Goal: Information Seeking & Learning: Learn about a topic

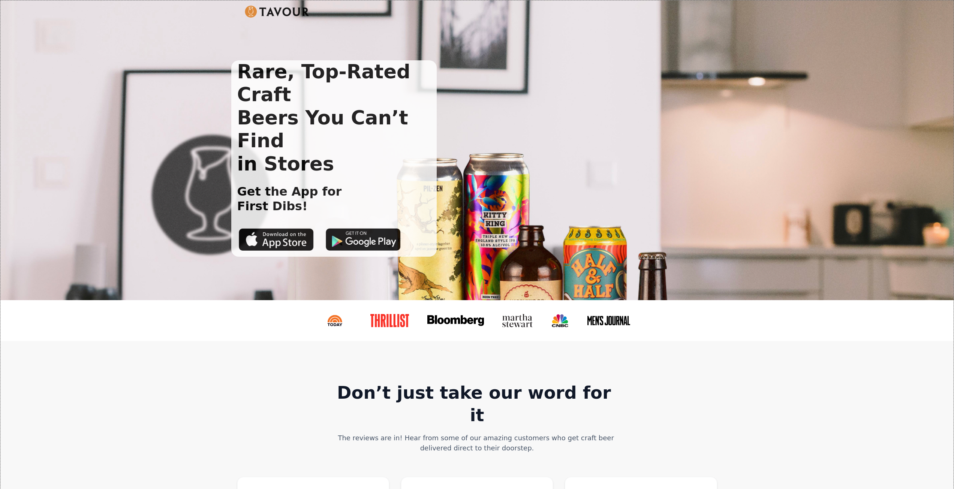
click at [274, 11] on img at bounding box center [277, 12] width 65 height 12
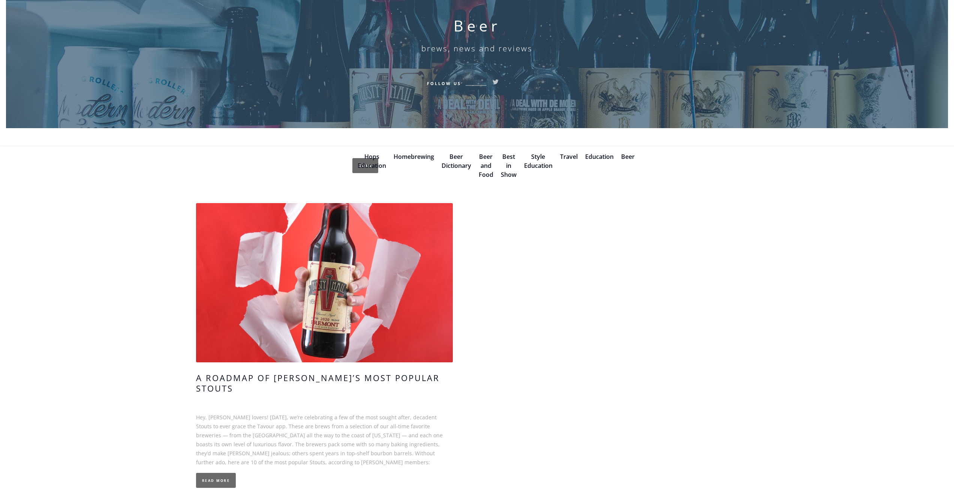
scroll to position [37, 0]
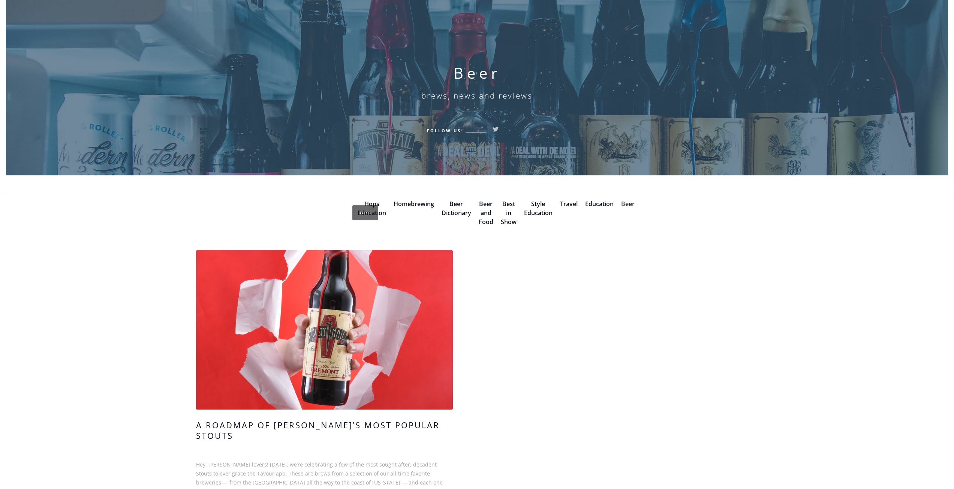
click at [627, 204] on link "Beer" at bounding box center [627, 204] width 13 height 8
